Goal: Find specific page/section: Find specific page/section

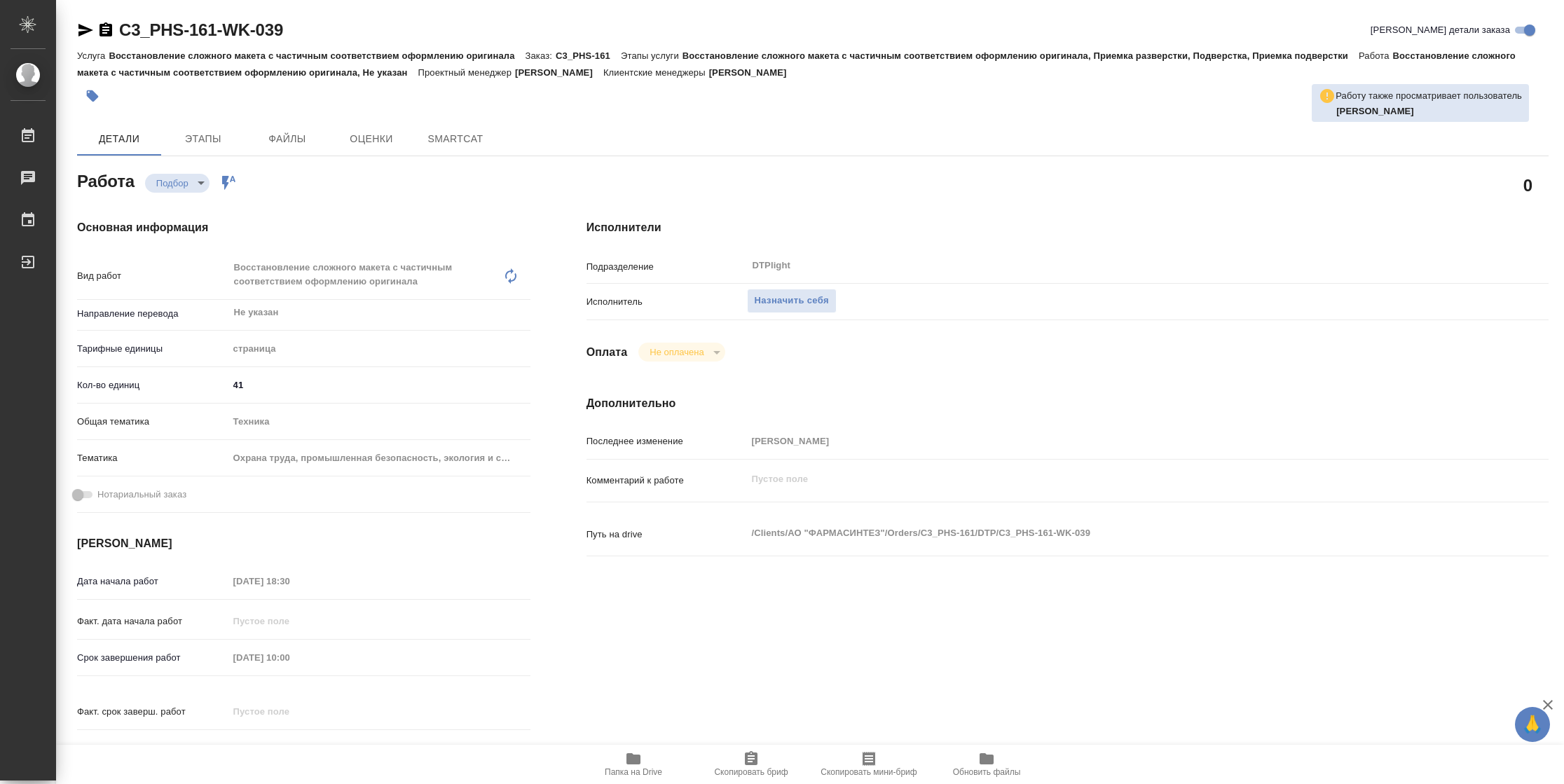
type textarea "x"
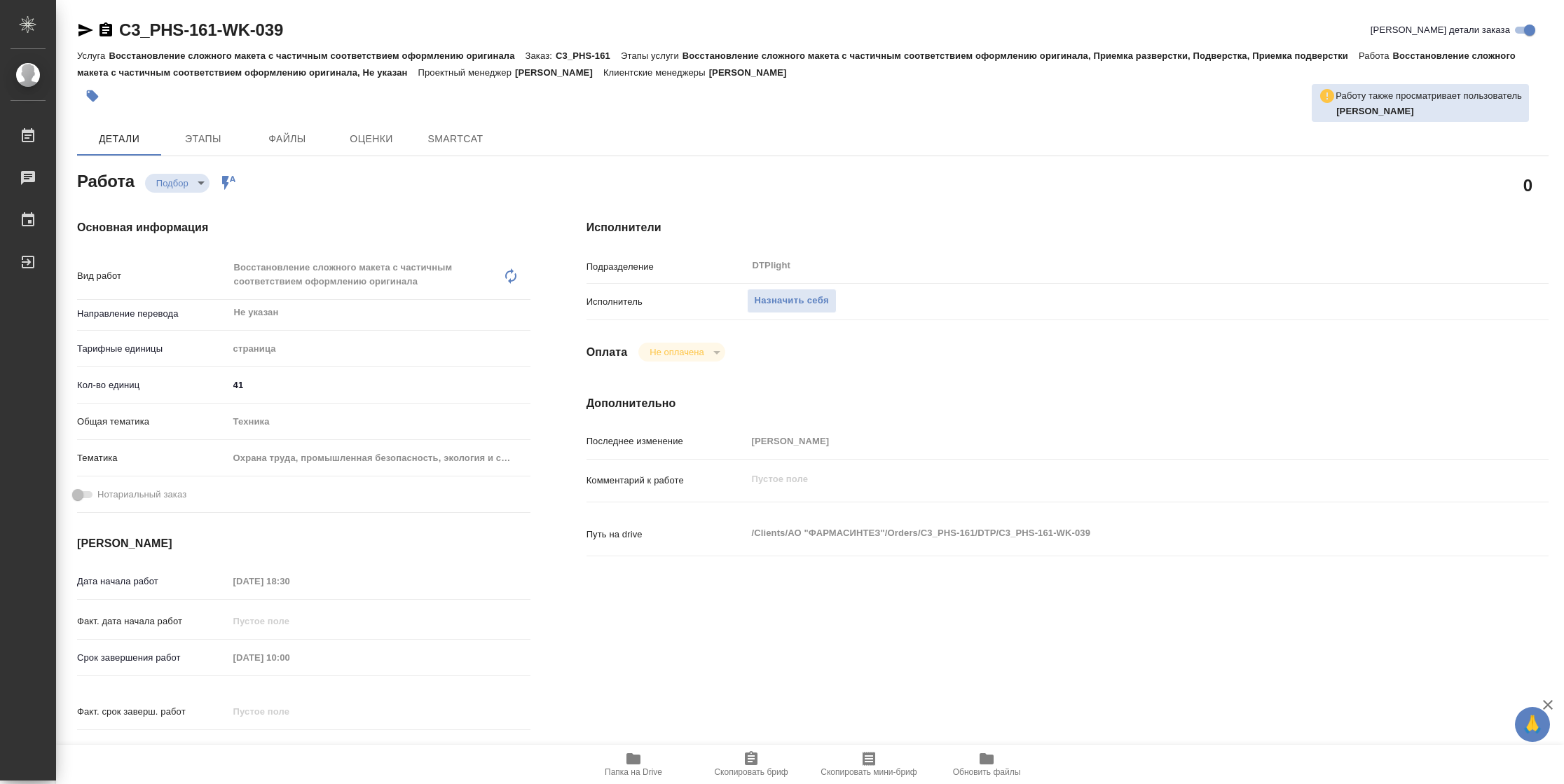
type textarea "x"
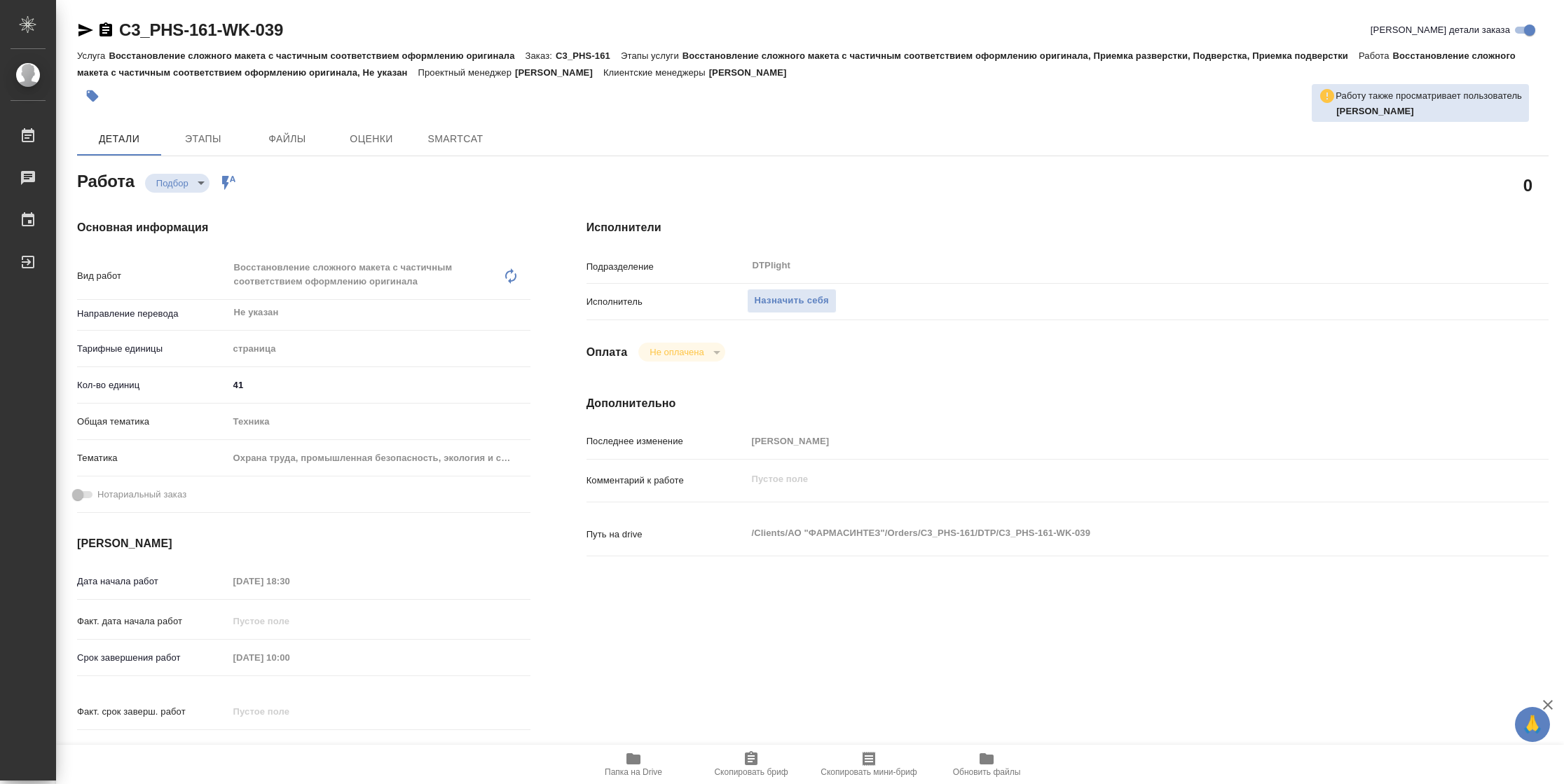
type textarea "x"
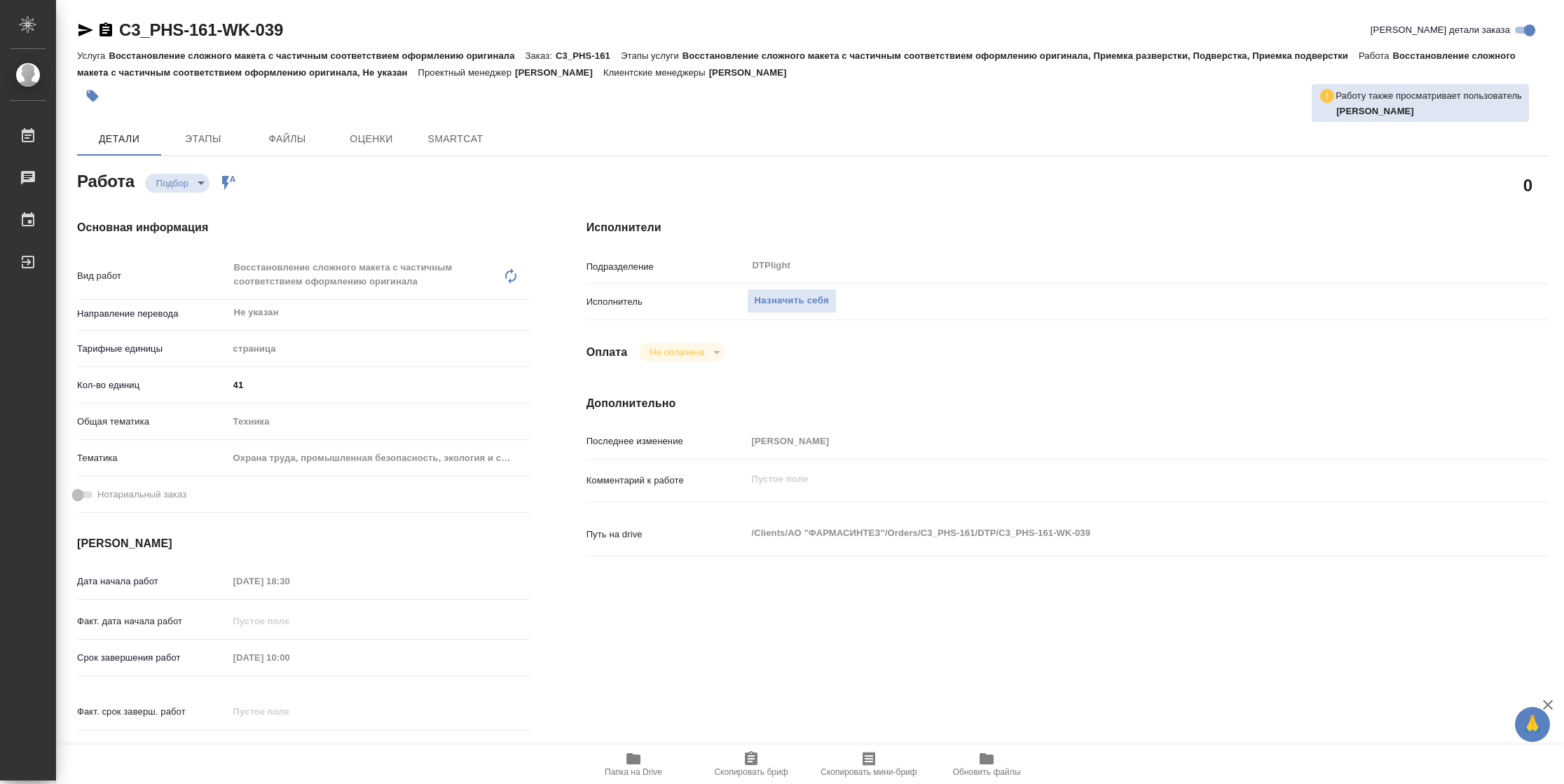
type textarea "x"
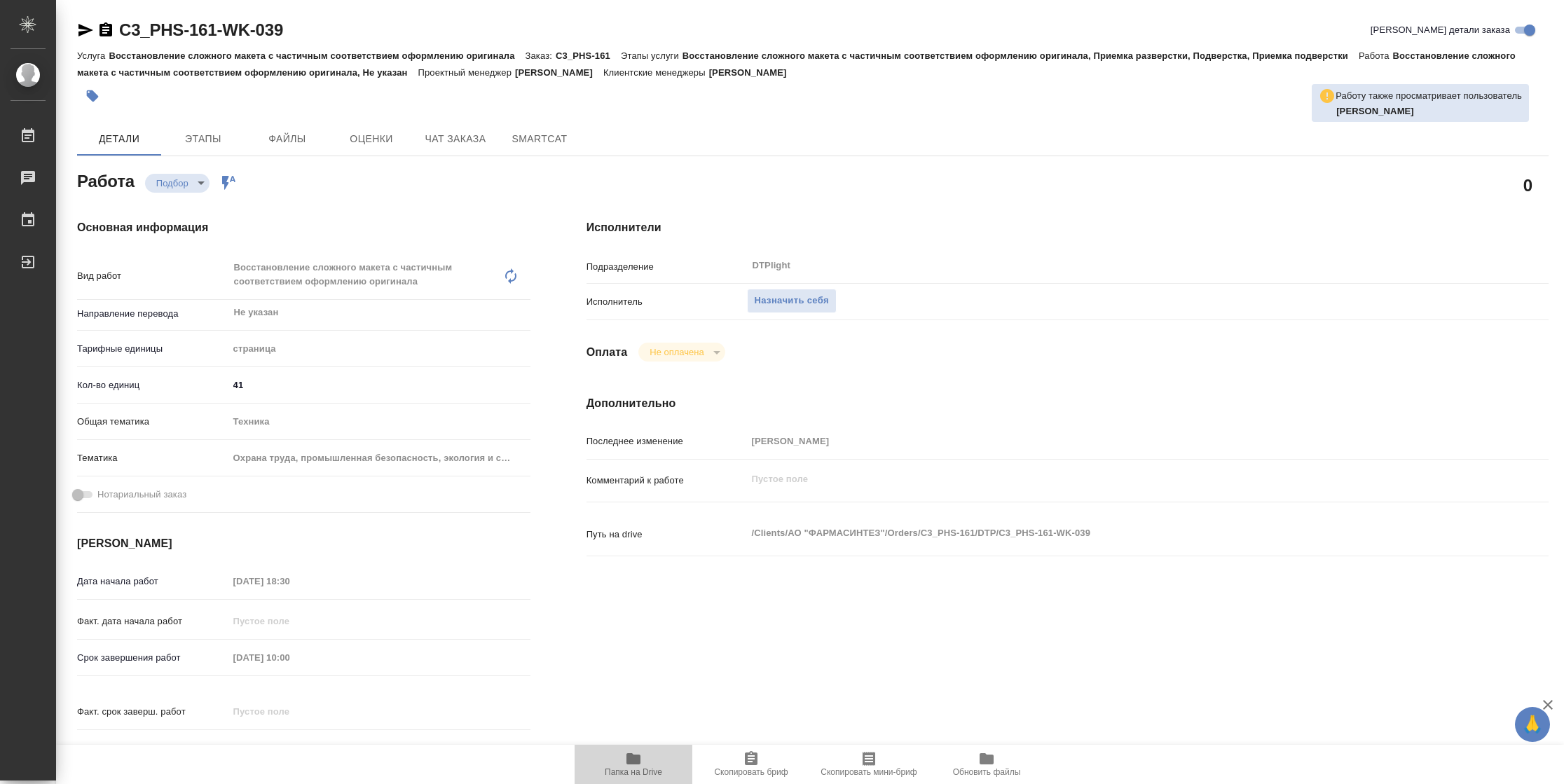
click at [616, 762] on span "Папка на Drive" at bounding box center [634, 763] width 101 height 27
type textarea "x"
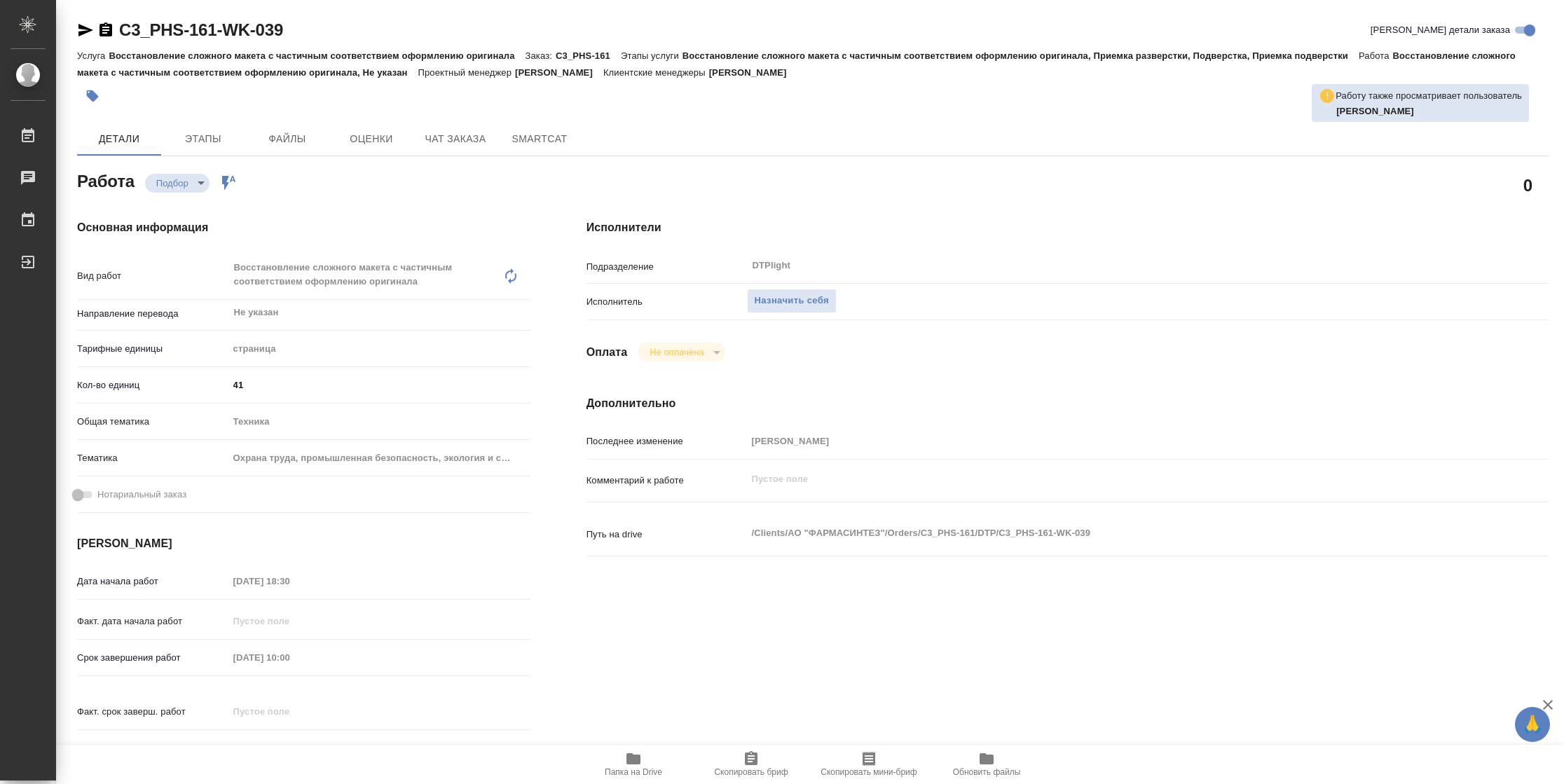
type textarea "x"
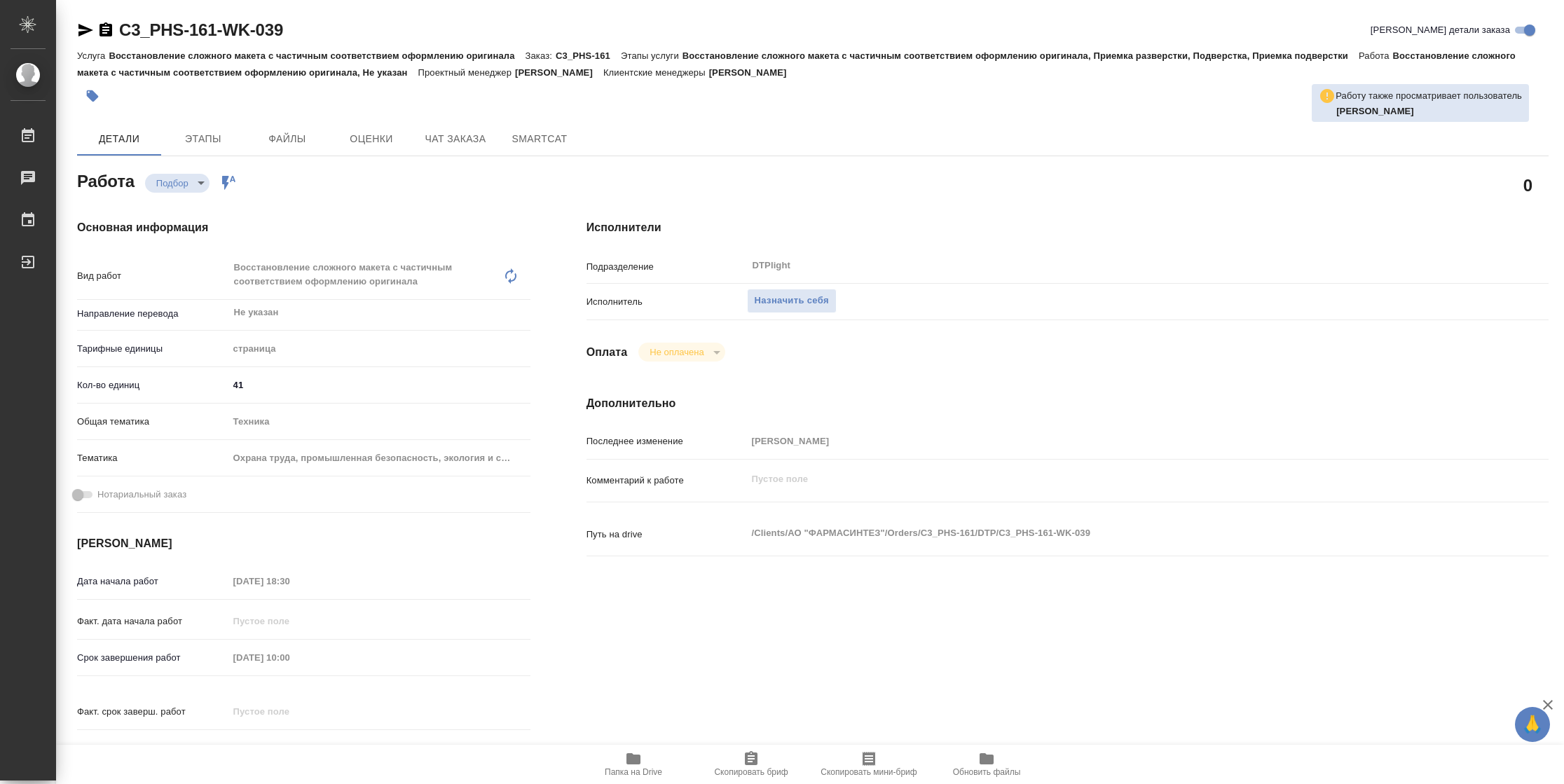
type textarea "x"
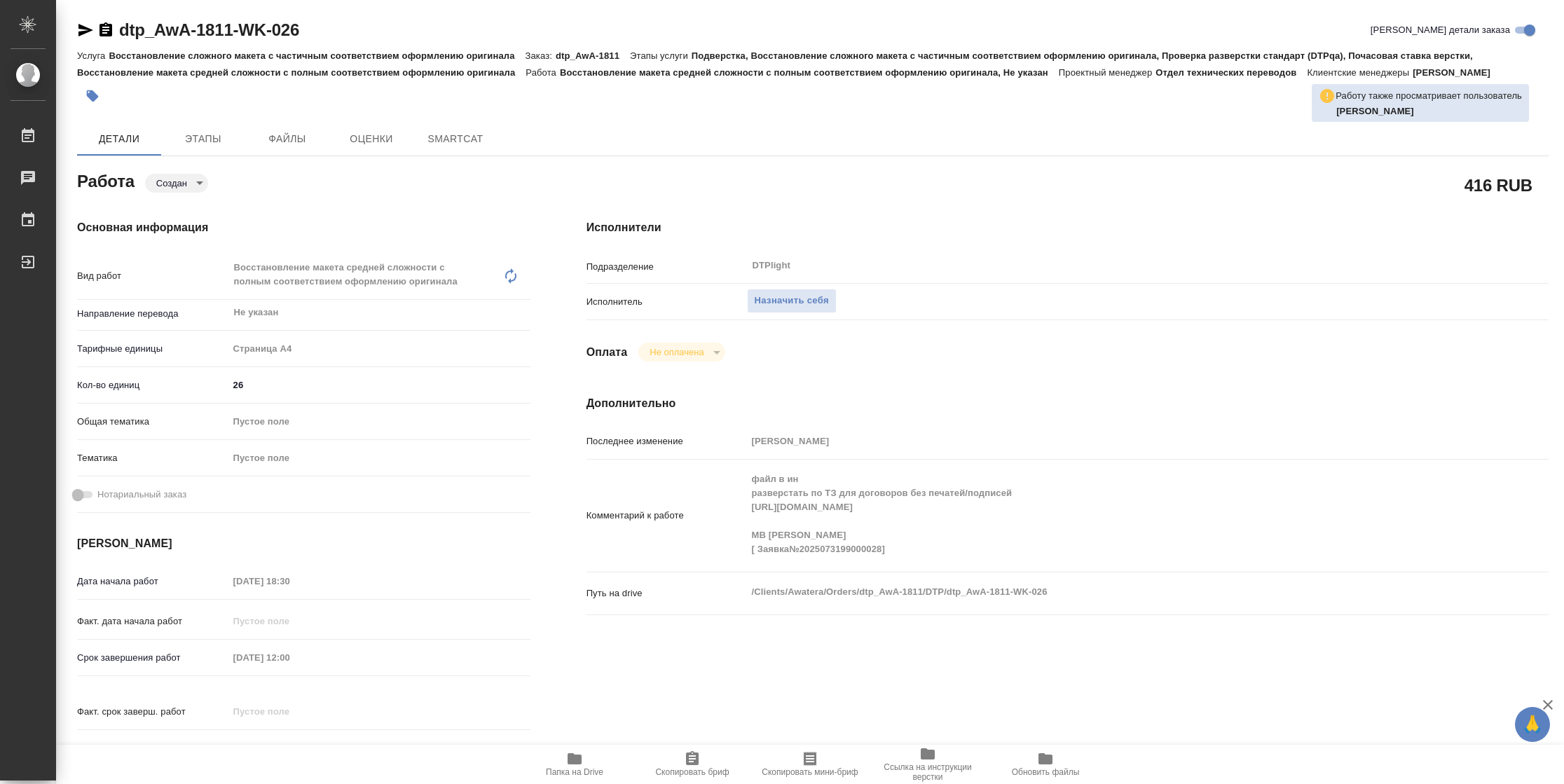
type textarea "x"
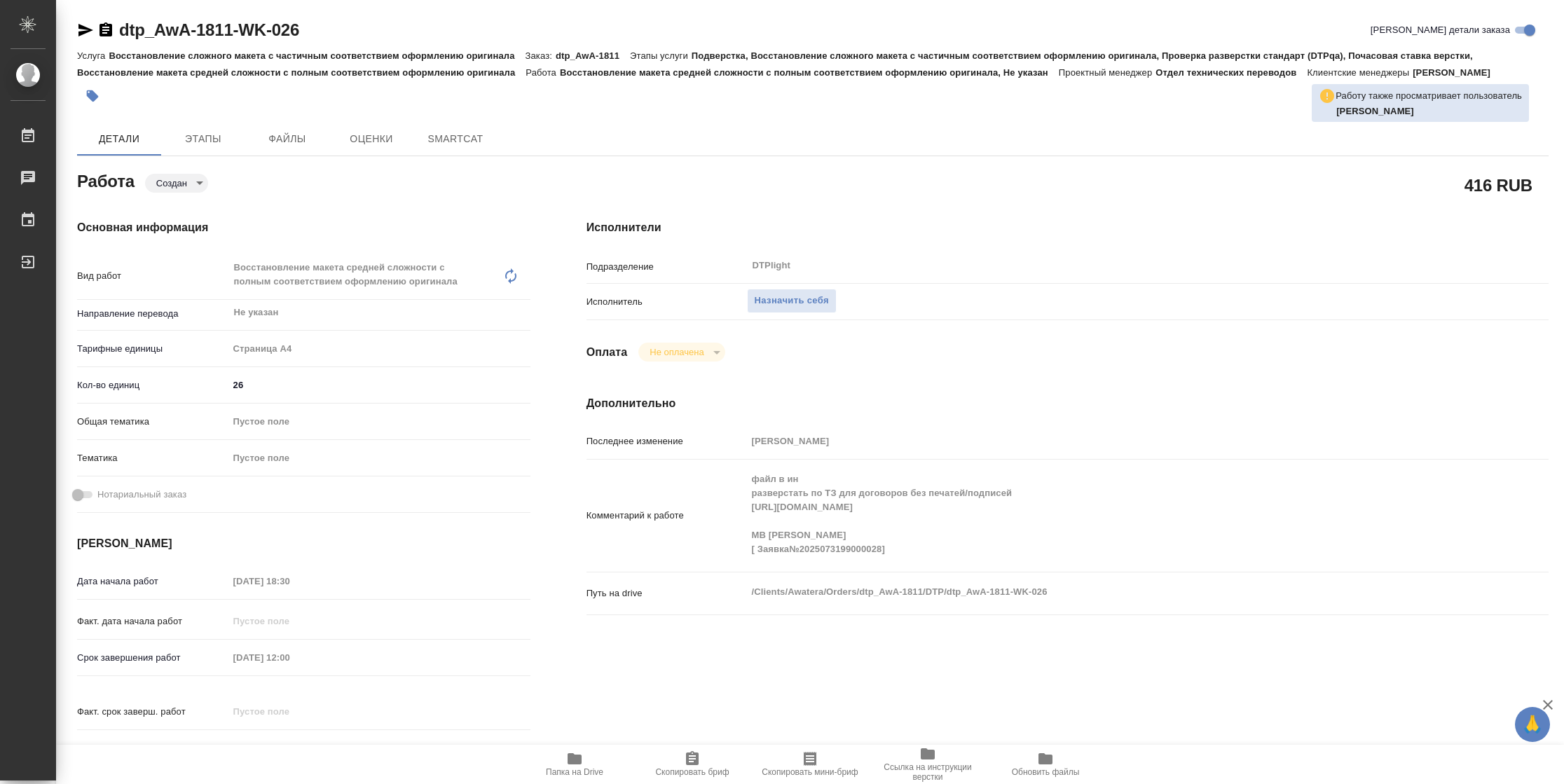
type textarea "x"
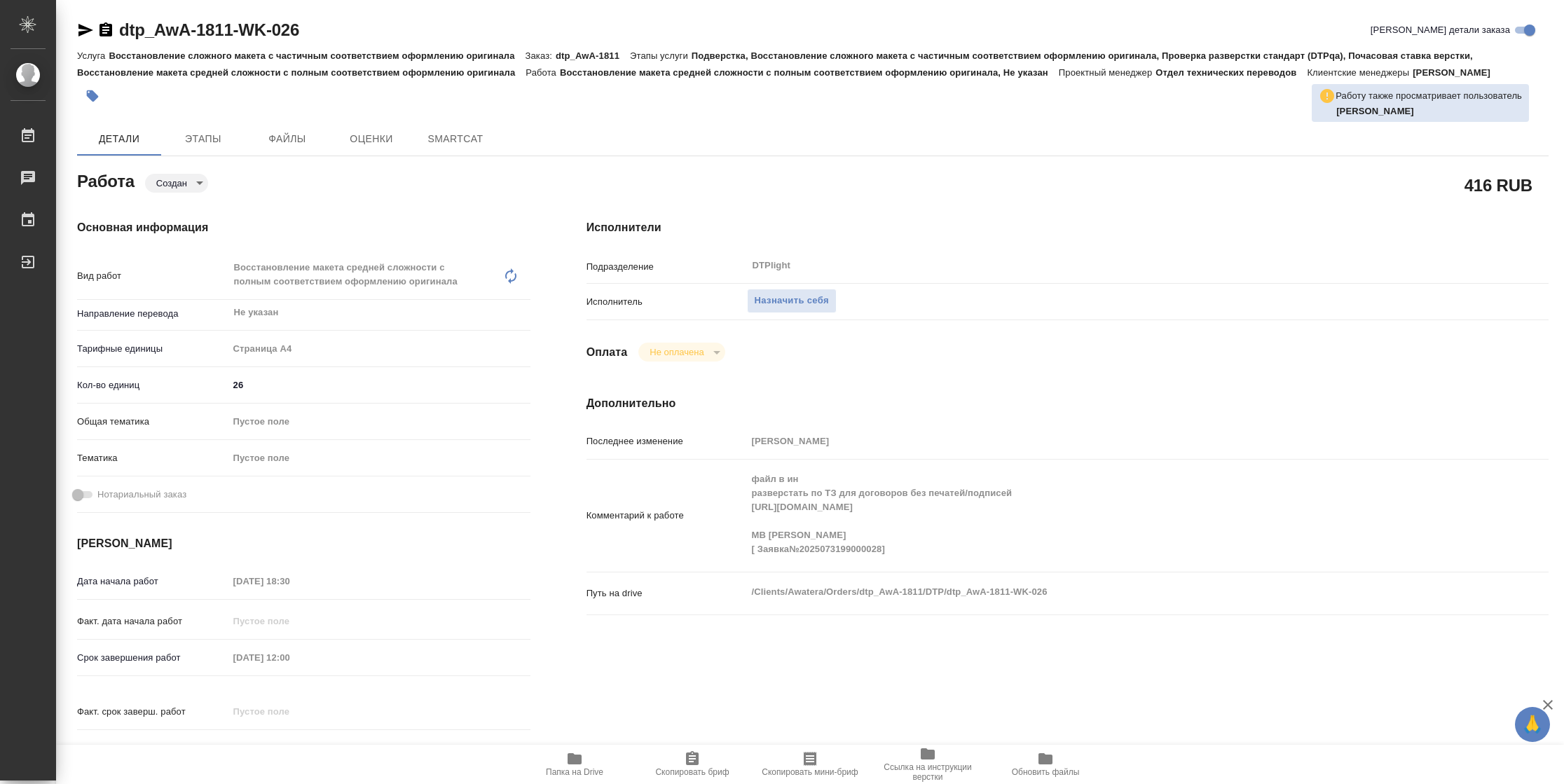
type textarea "x"
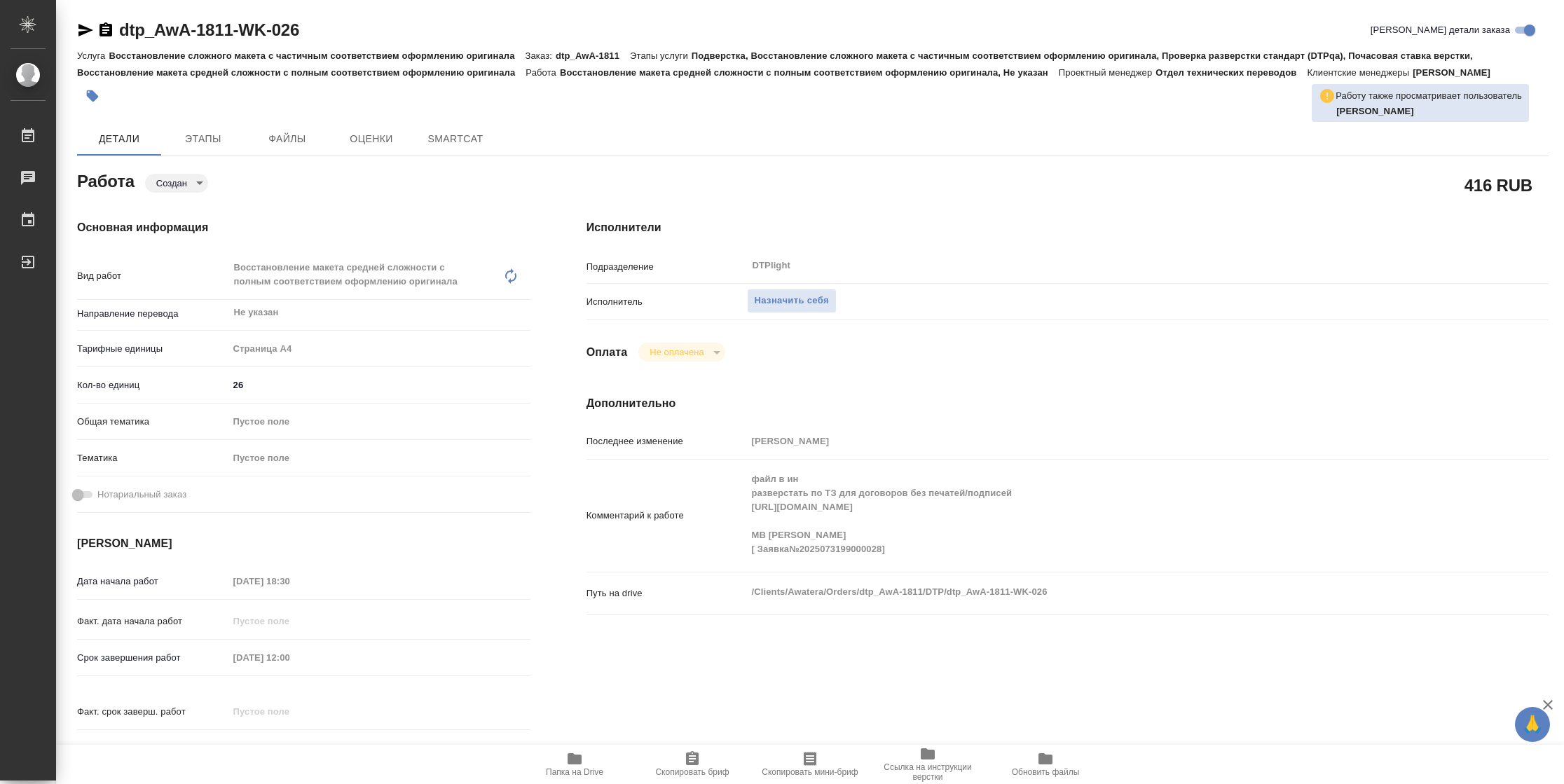
type textarea "x"
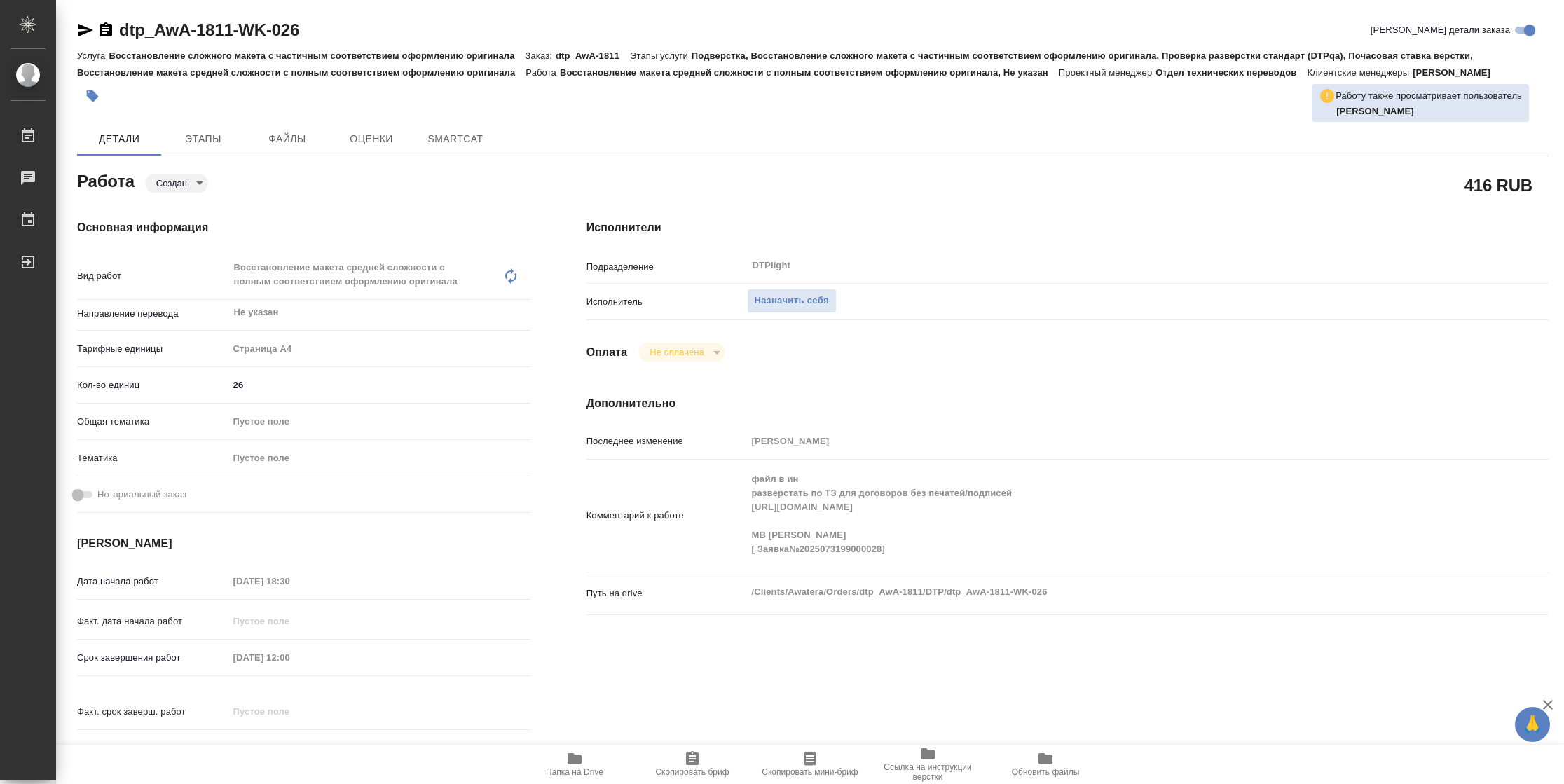
type textarea "x"
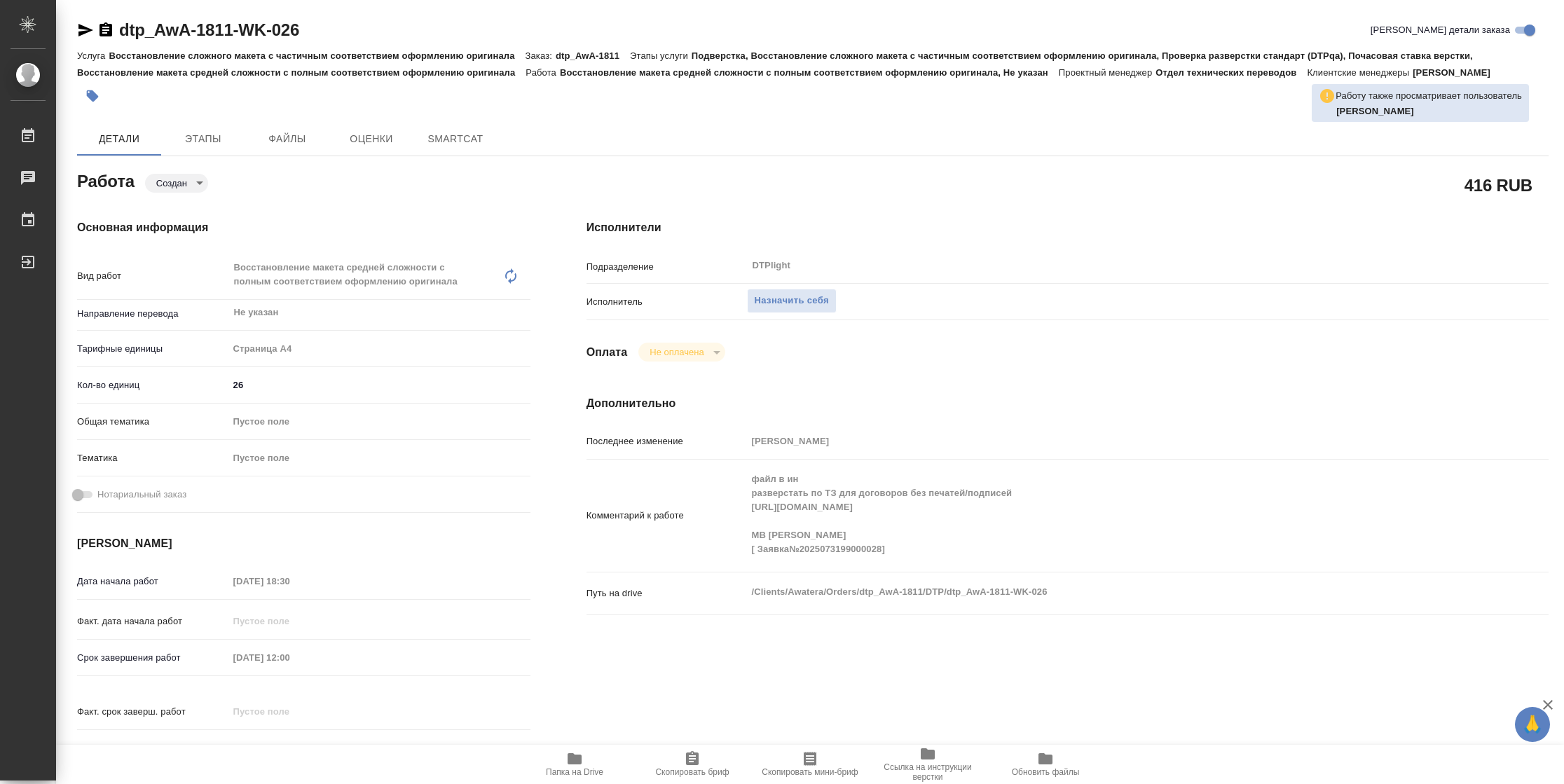
click at [562, 760] on span "Папка на Drive" at bounding box center [574, 763] width 101 height 27
type textarea "x"
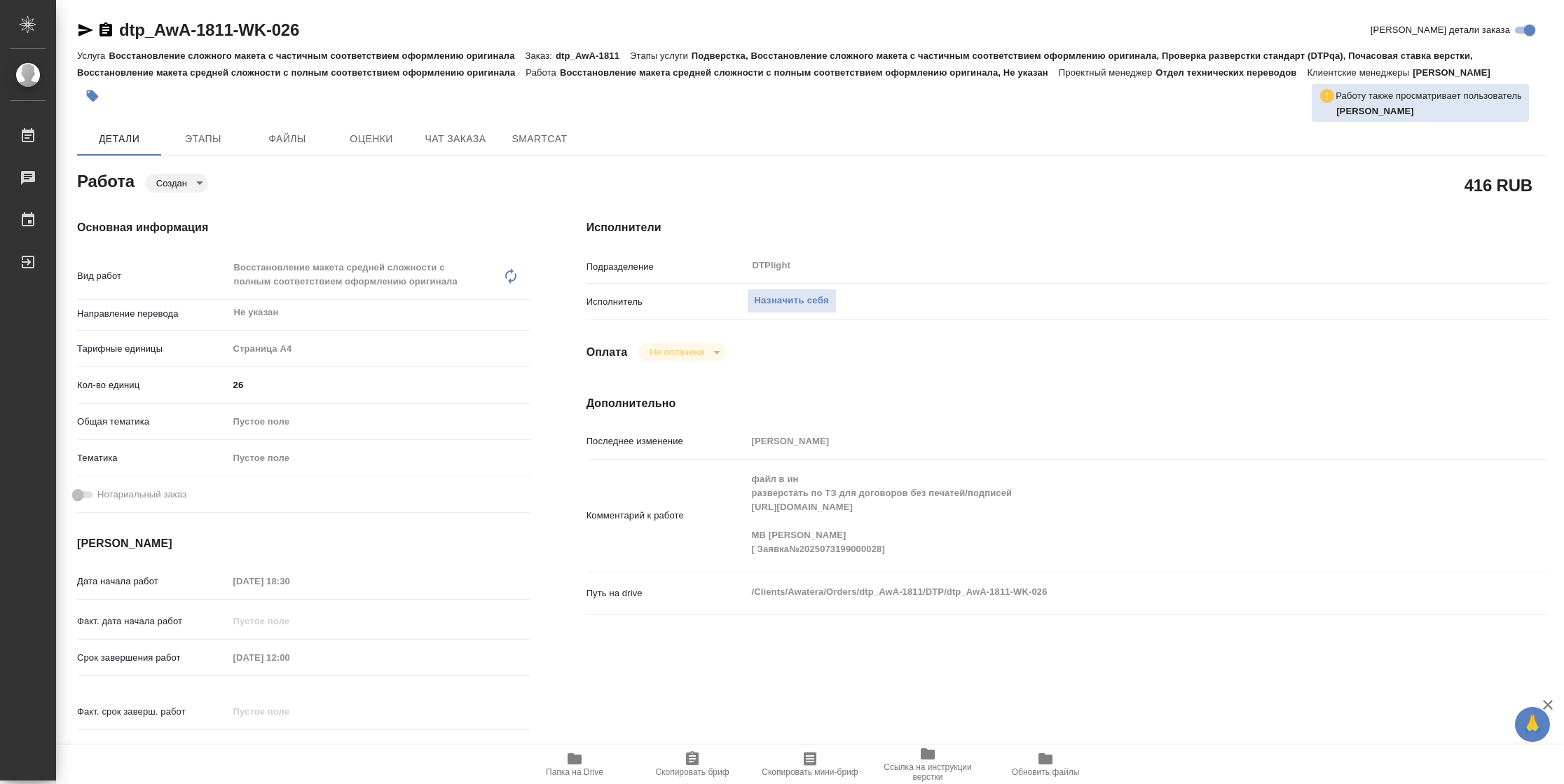
type textarea "x"
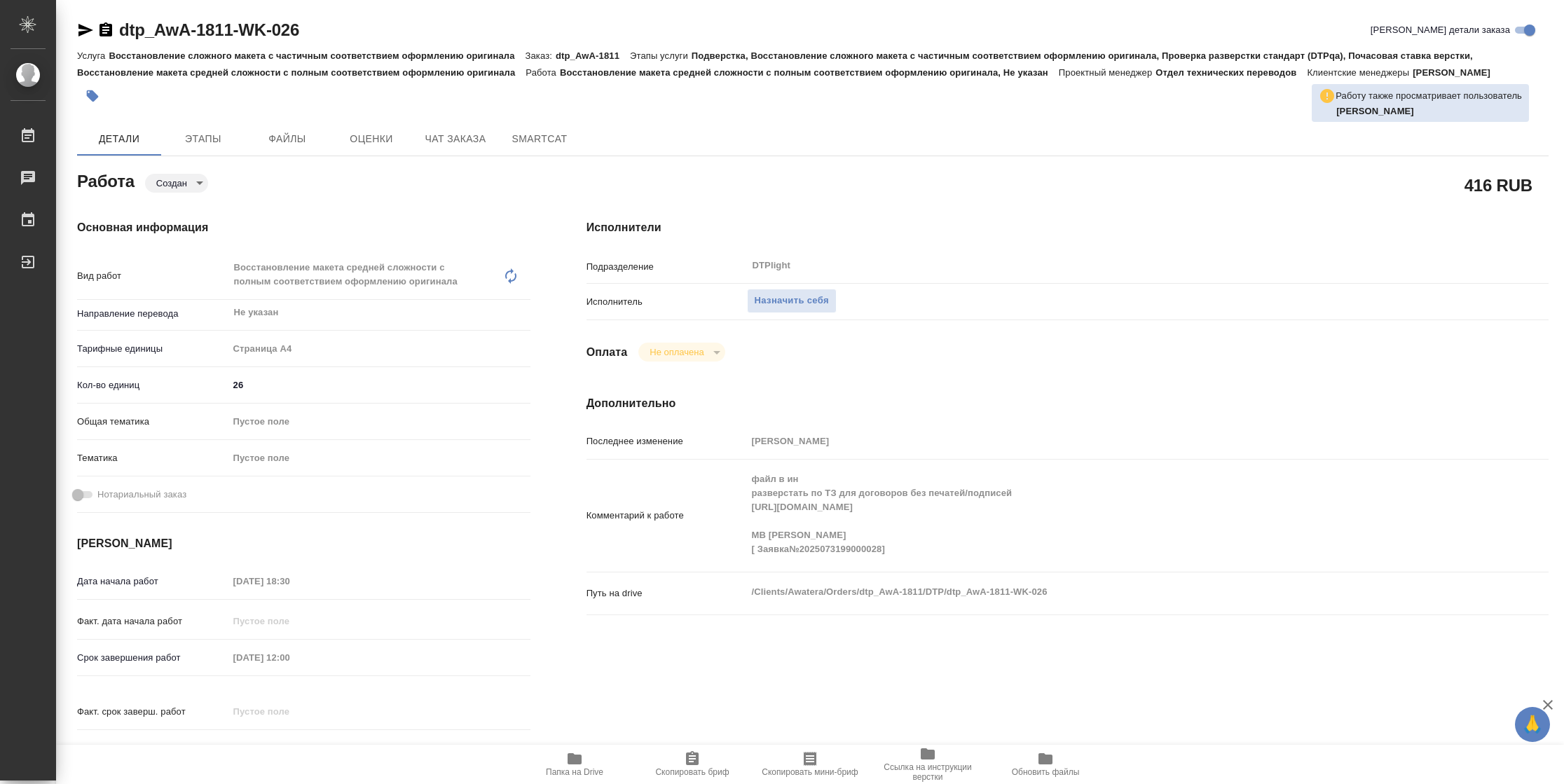
type textarea "x"
click at [715, 513] on div "Комментарий к работе файл в ин разверстать по ТЗ для договоров без печатей/подп…" at bounding box center [1067, 516] width 962 height 101
click at [574, 779] on button "Папка на Drive" at bounding box center [574, 764] width 117 height 39
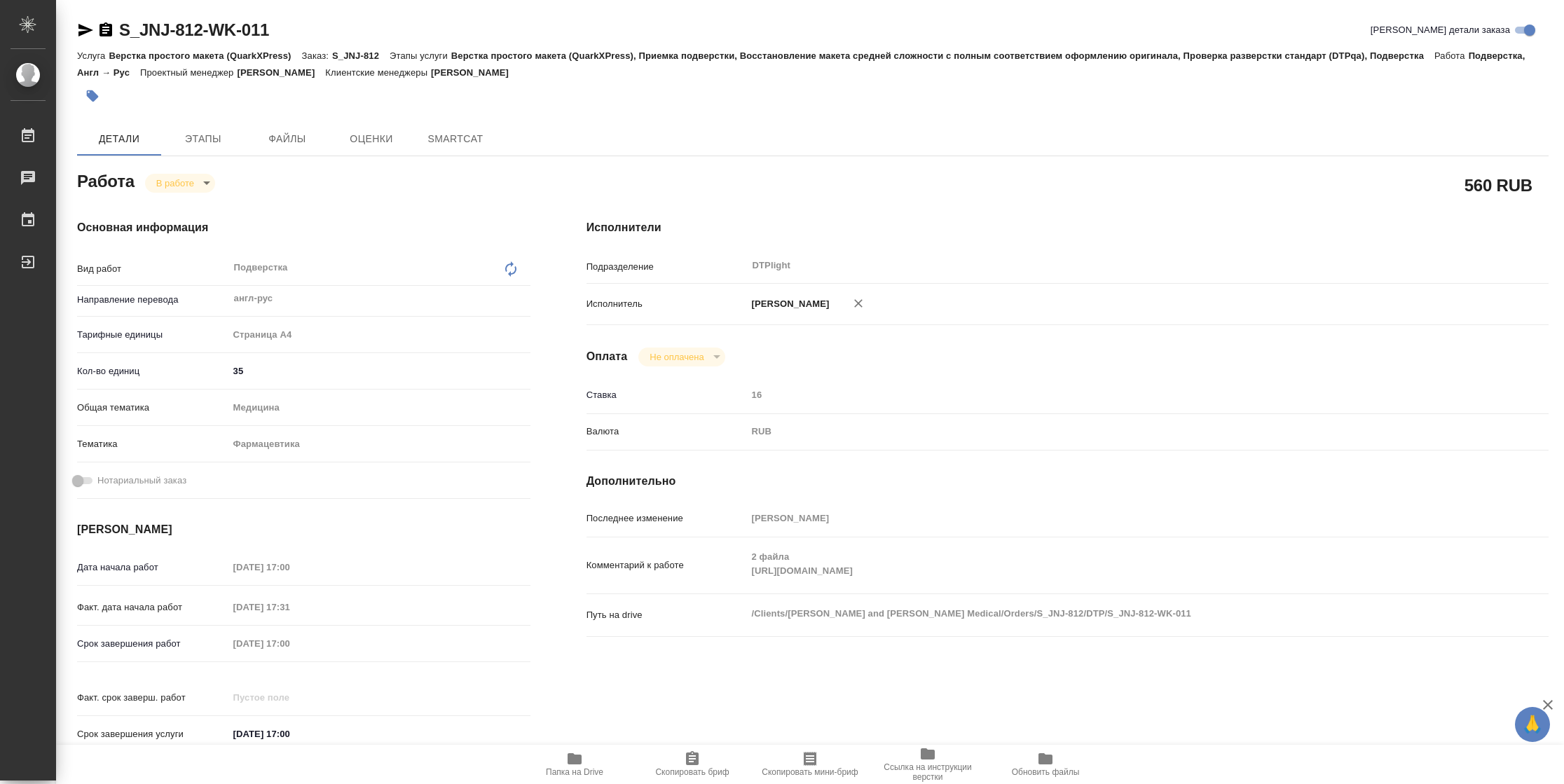
type textarea "x"
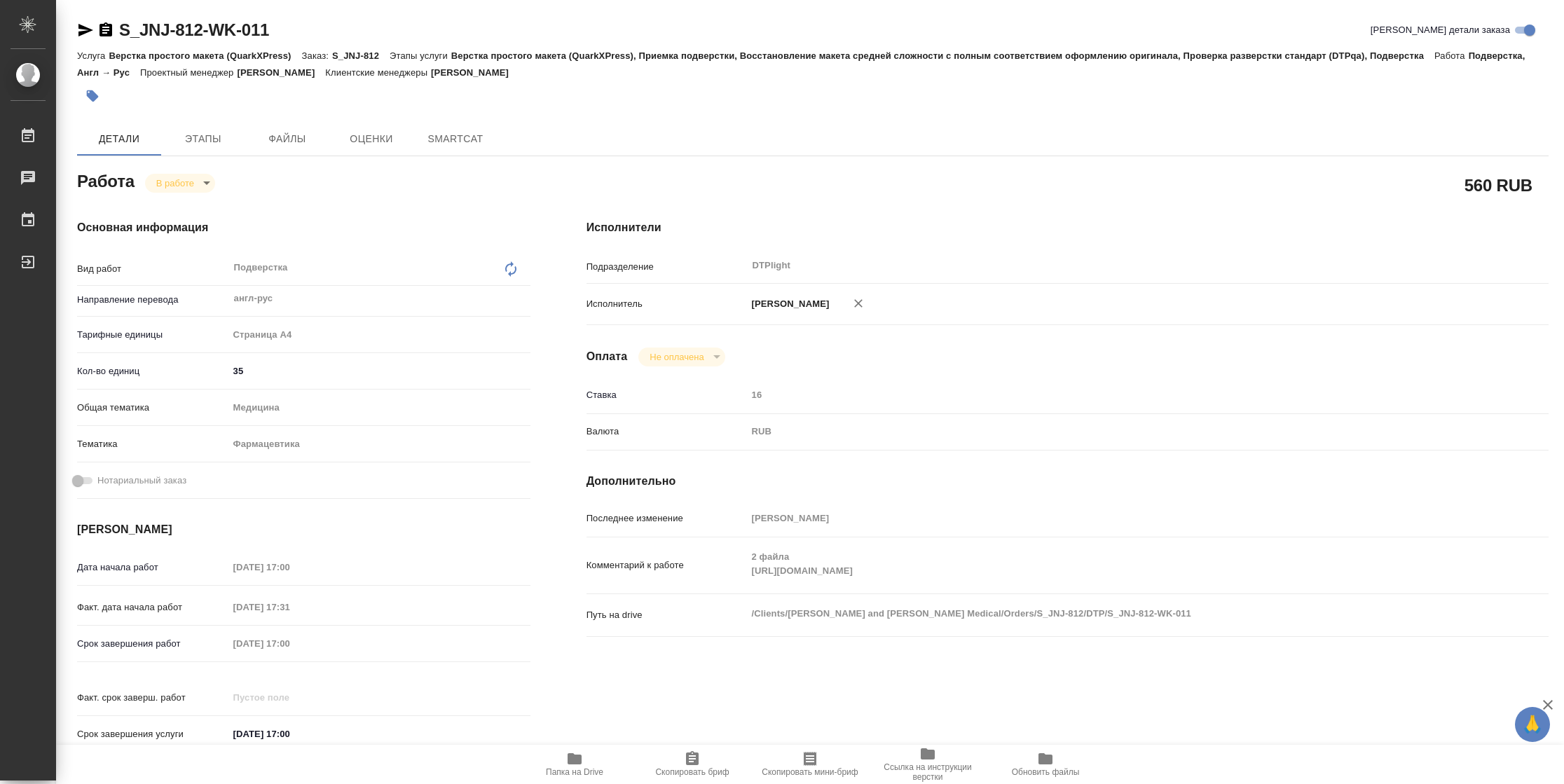
type textarea "x"
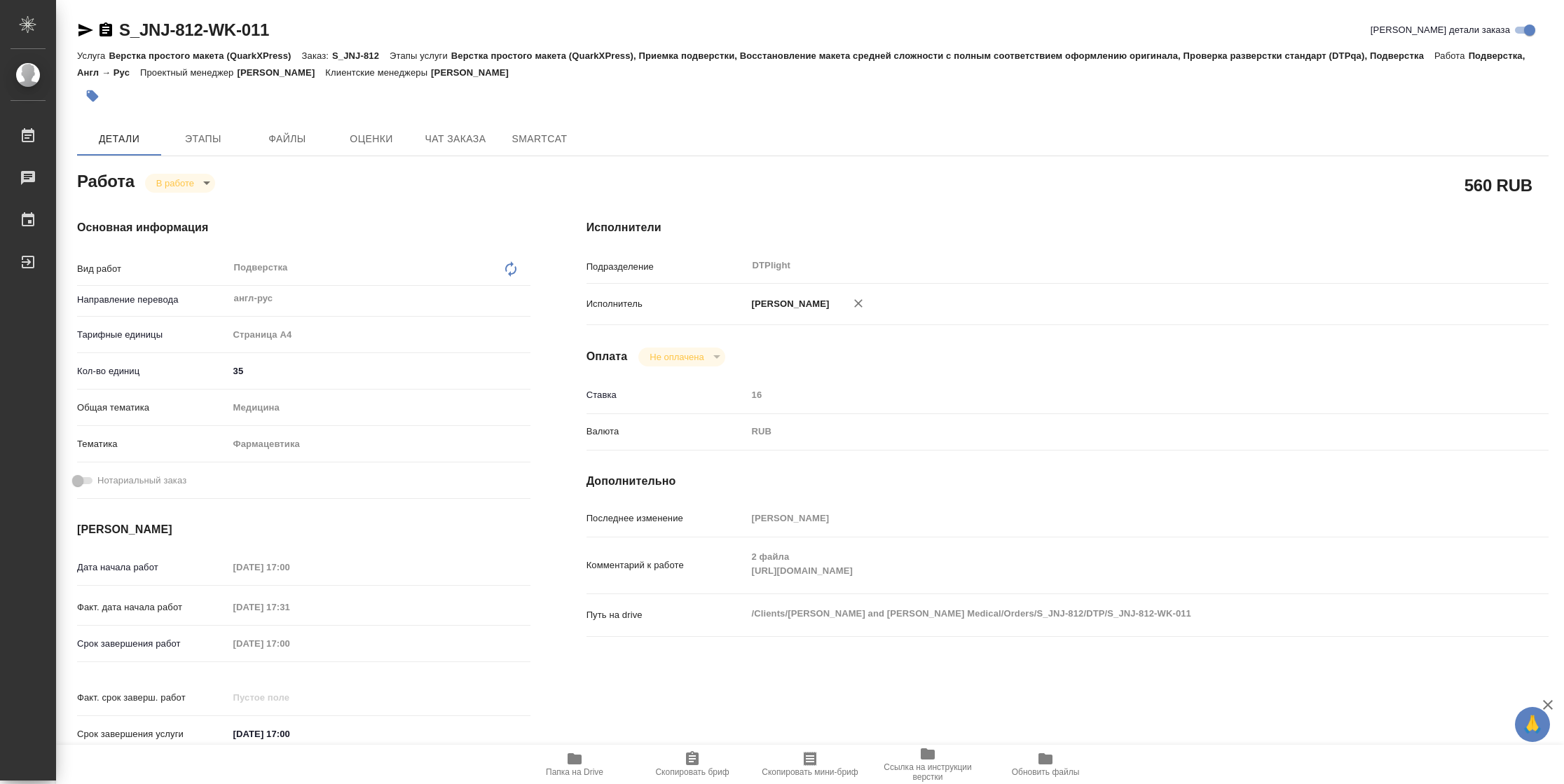
type textarea "x"
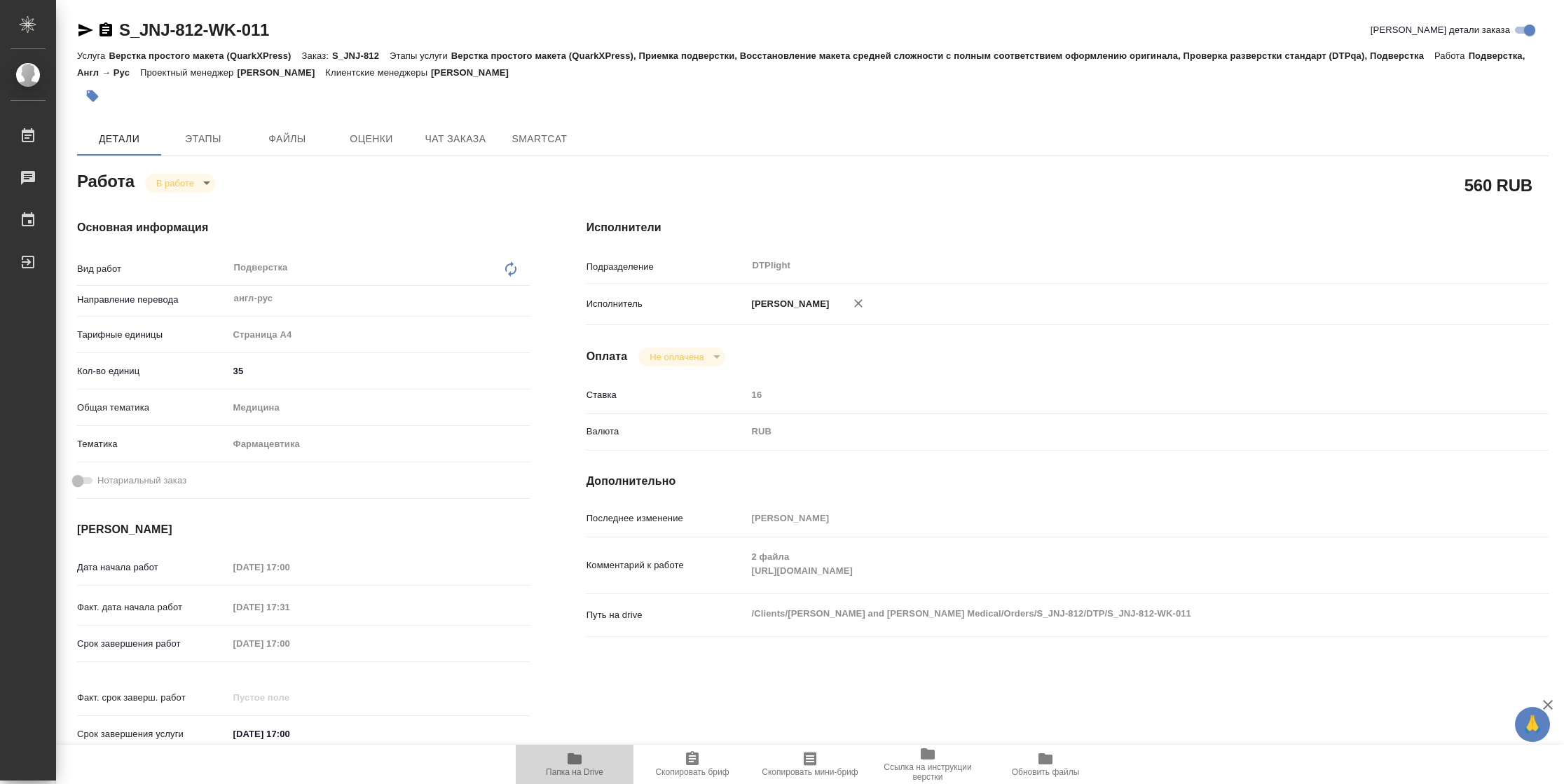
click at [582, 767] on span "Папка на Drive" at bounding box center [574, 772] width 57 height 10
type textarea "x"
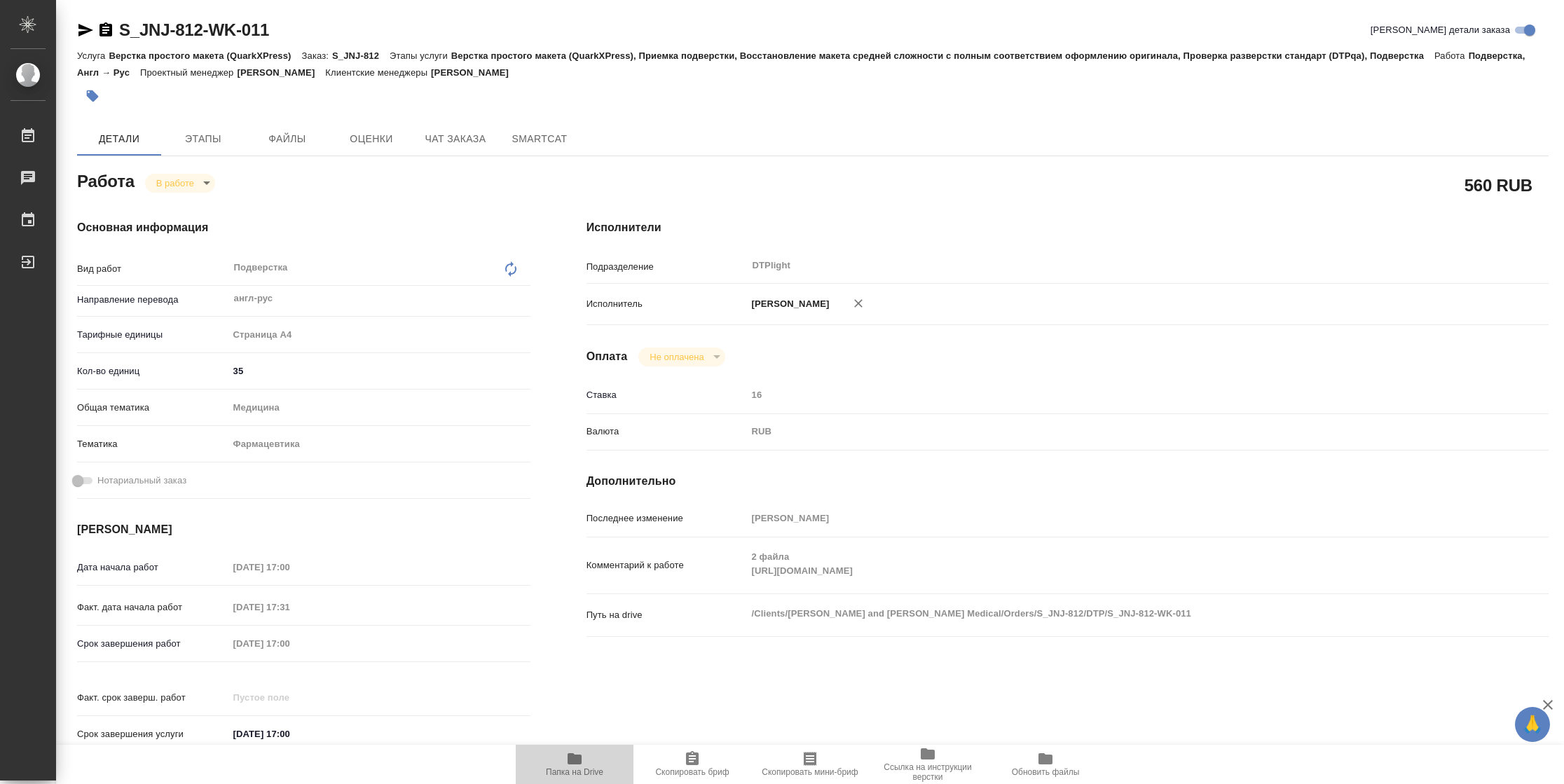
type textarea "x"
